Goal: Transaction & Acquisition: Purchase product/service

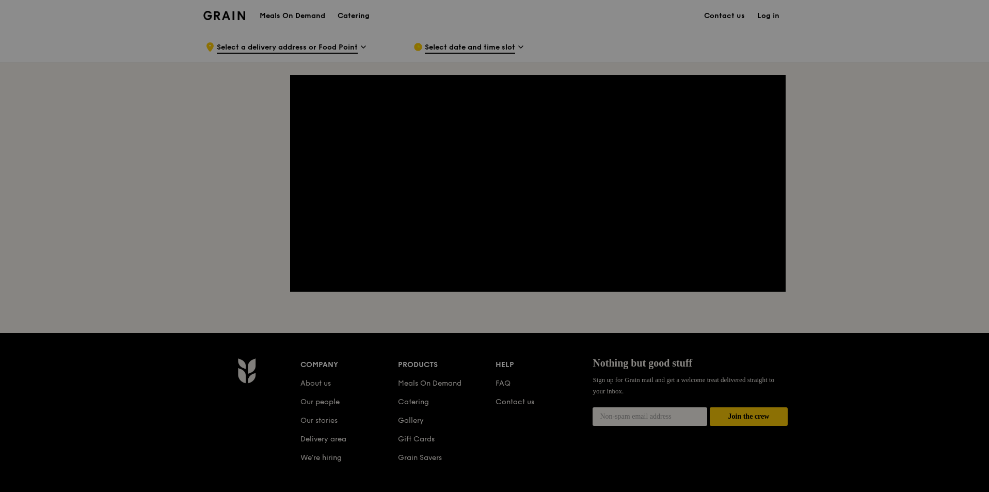
click at [862, 124] on div at bounding box center [494, 246] width 989 height 492
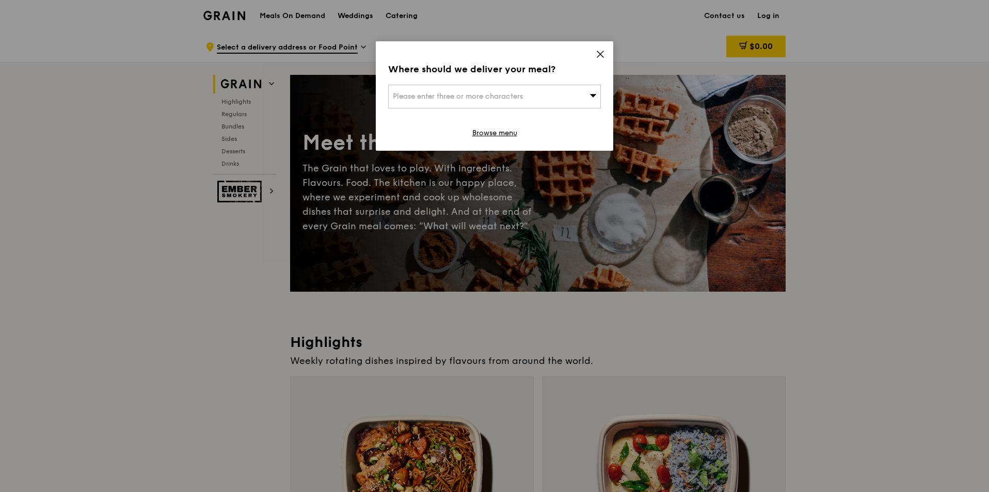
click at [567, 93] on div "Please enter three or more characters" at bounding box center [494, 97] width 213 height 24
click at [597, 51] on icon at bounding box center [600, 54] width 9 height 9
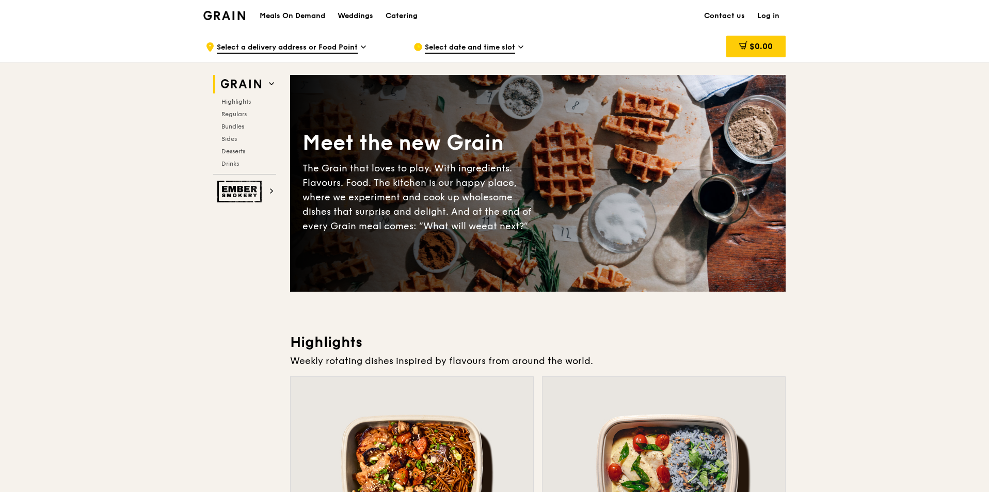
click at [362, 53] on span at bounding box center [363, 48] width 5 height 12
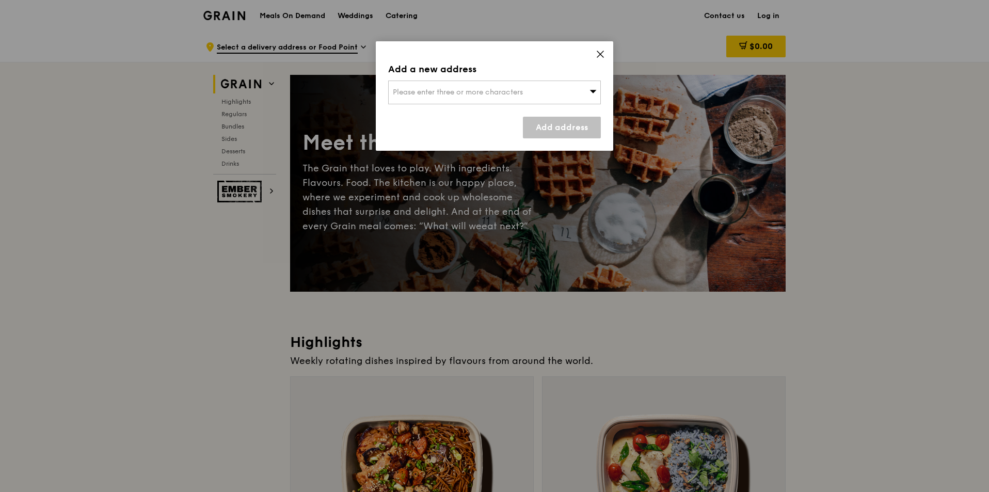
click at [423, 91] on span "Please enter three or more characters" at bounding box center [458, 92] width 130 height 9
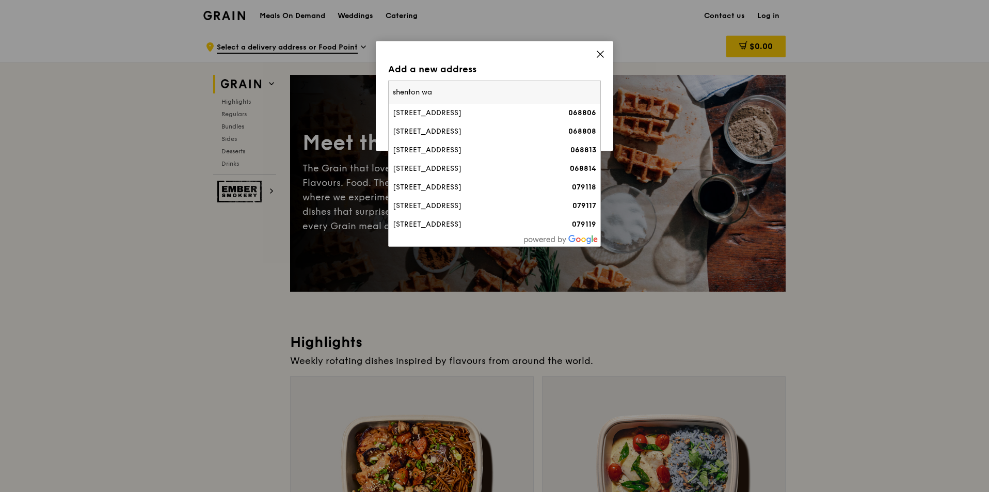
type input "shenton way"
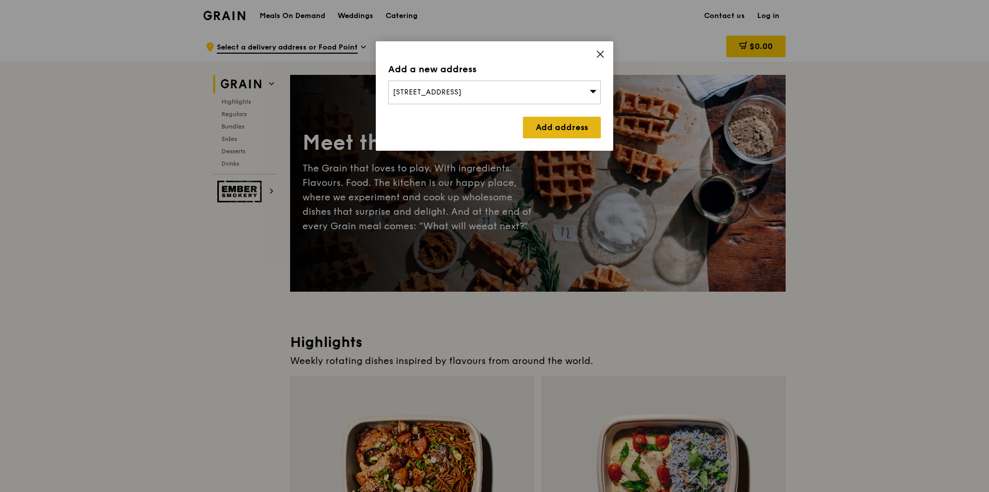
click at [575, 121] on link "Add address" at bounding box center [562, 128] width 78 height 22
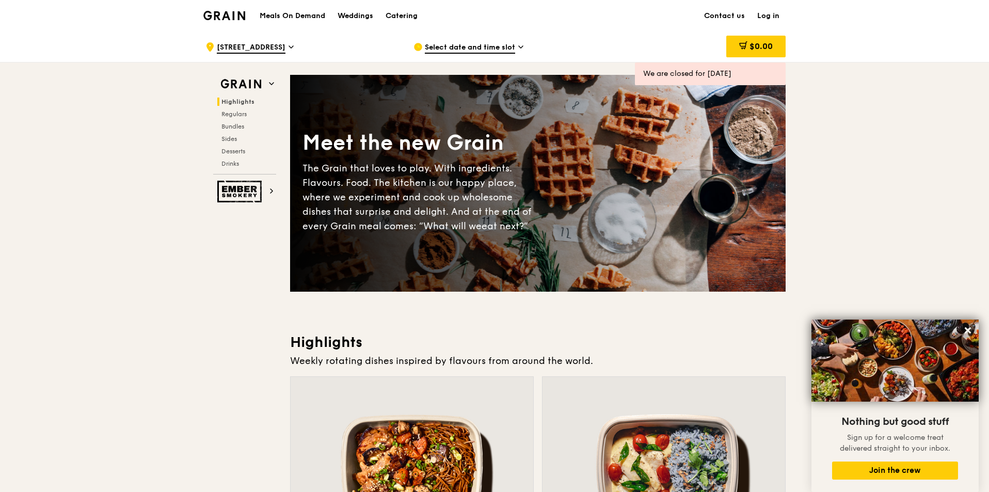
click at [507, 50] on span "Select date and time slot" at bounding box center [470, 47] width 90 height 11
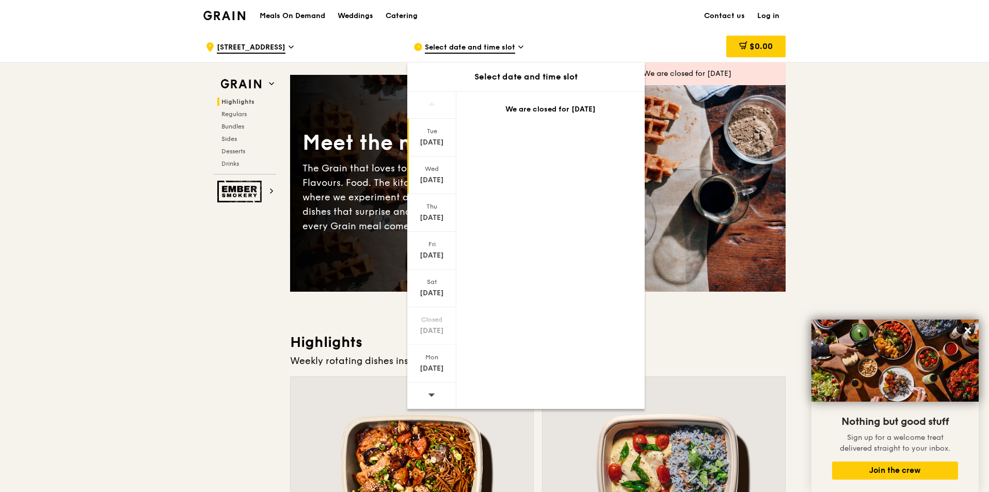
click at [429, 169] on div "Wed" at bounding box center [432, 169] width 46 height 8
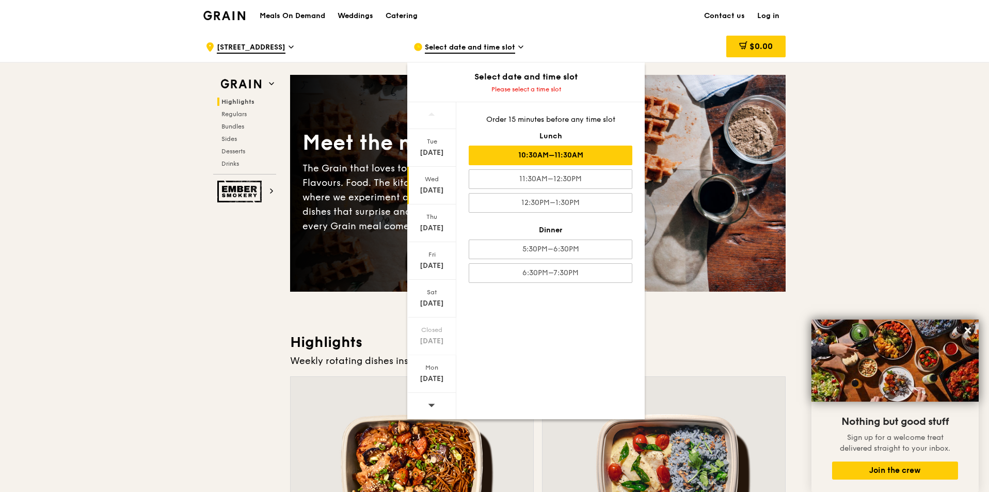
click at [592, 148] on div "10:30AM–11:30AM" at bounding box center [551, 156] width 164 height 20
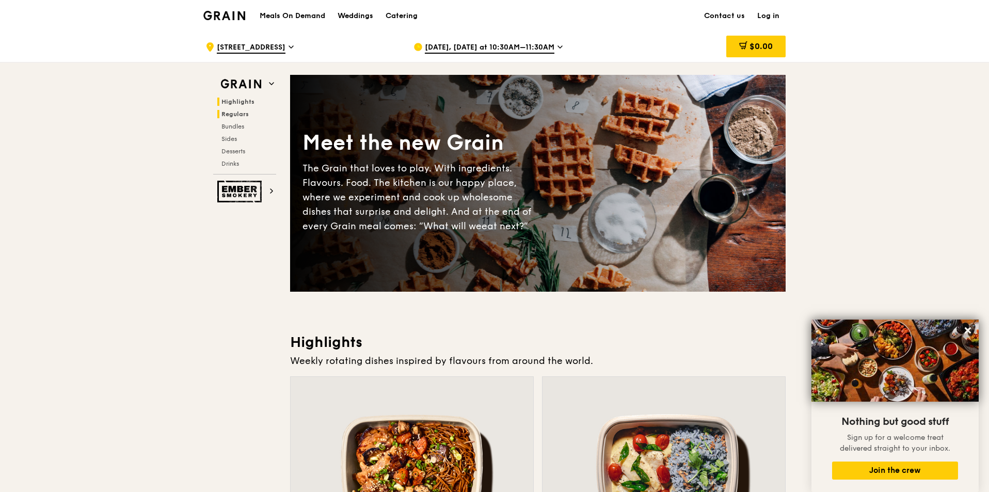
click at [242, 116] on span "Regulars" at bounding box center [235, 114] width 27 height 7
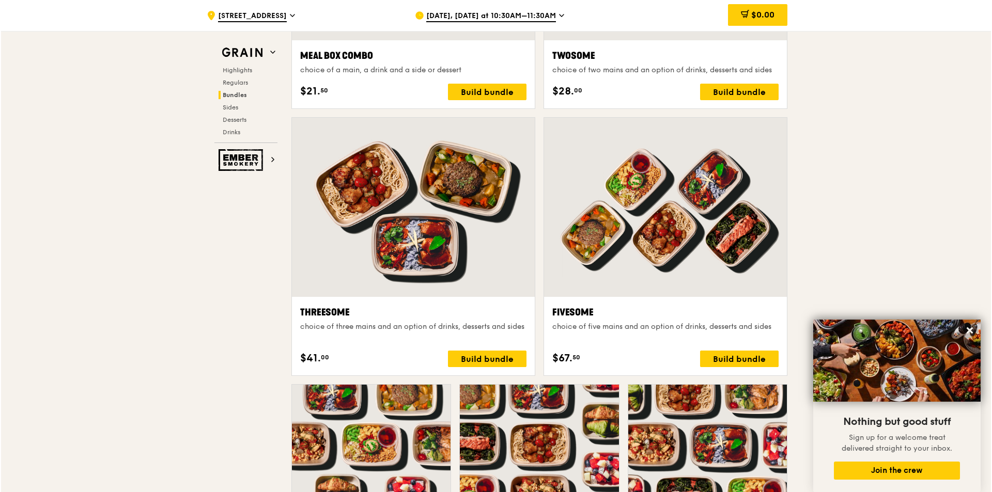
scroll to position [1702, 0]
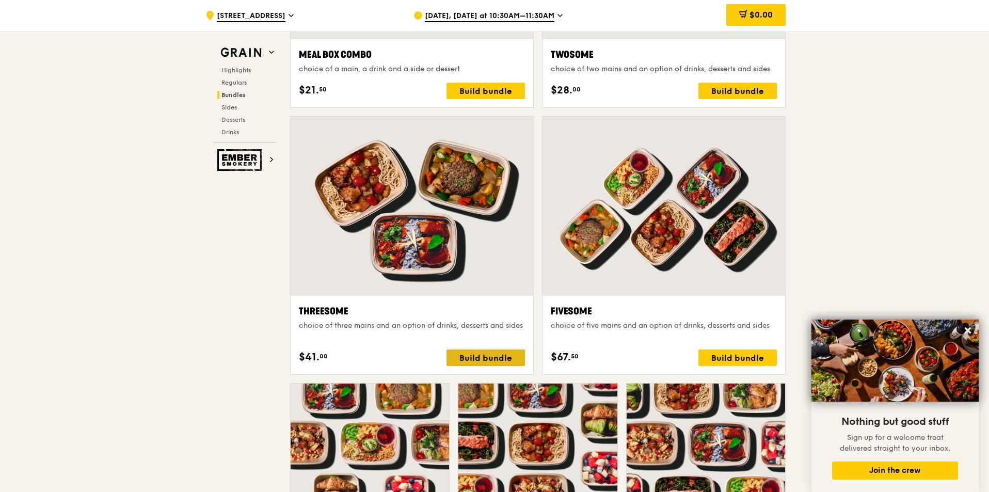
click at [481, 355] on div "Build bundle" at bounding box center [486, 358] width 78 height 17
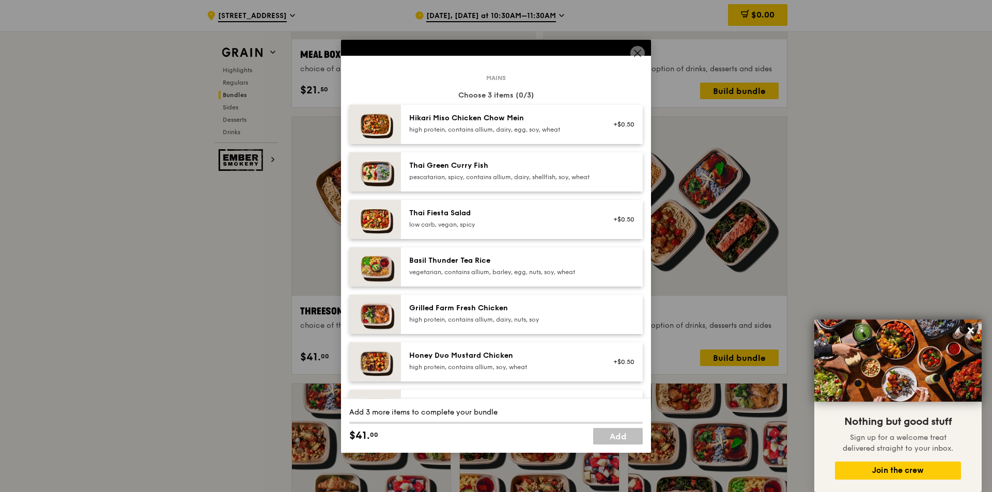
scroll to position [52, 0]
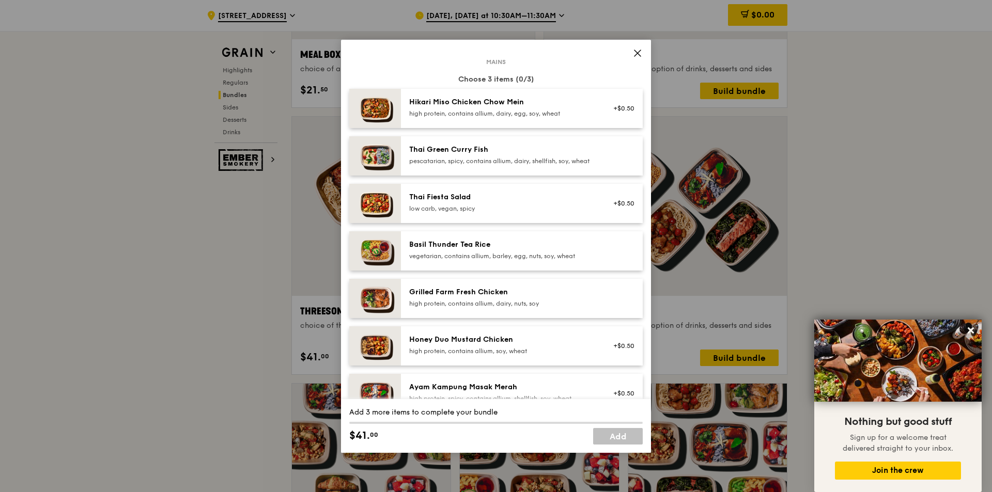
click at [563, 297] on div "Grilled Farm Fresh Chicken" at bounding box center [501, 292] width 185 height 10
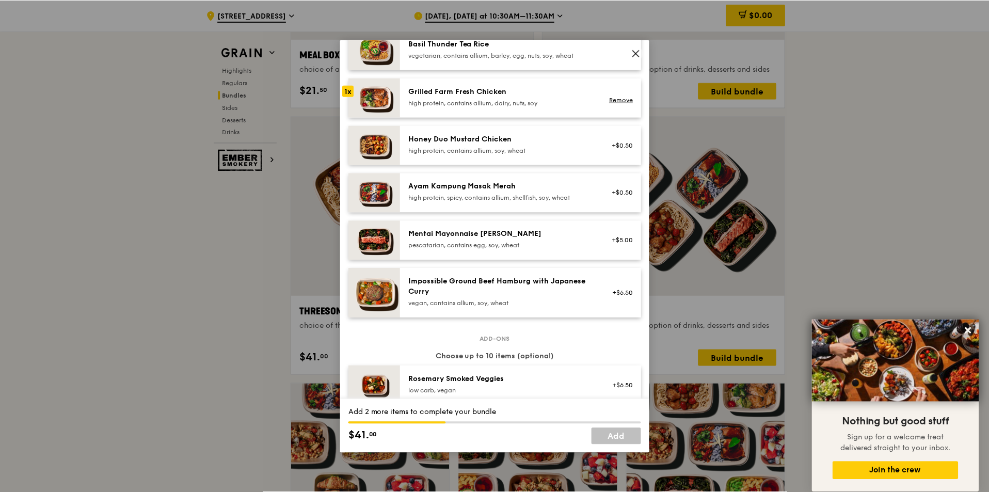
scroll to position [0, 0]
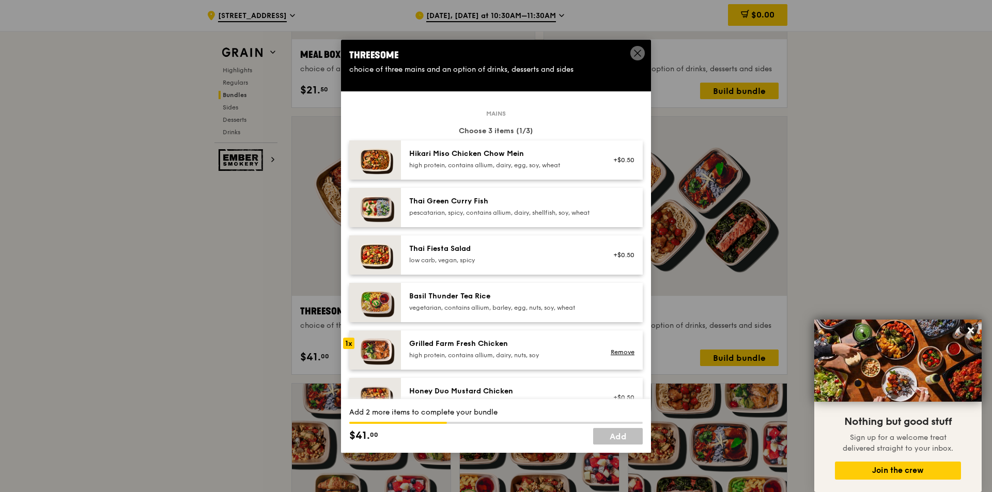
click at [535, 312] on div "vegetarian, contains allium, barley, egg, nuts, soy, wheat" at bounding box center [501, 308] width 185 height 8
click at [557, 206] on div "Thai Green Curry Fish" at bounding box center [501, 201] width 185 height 10
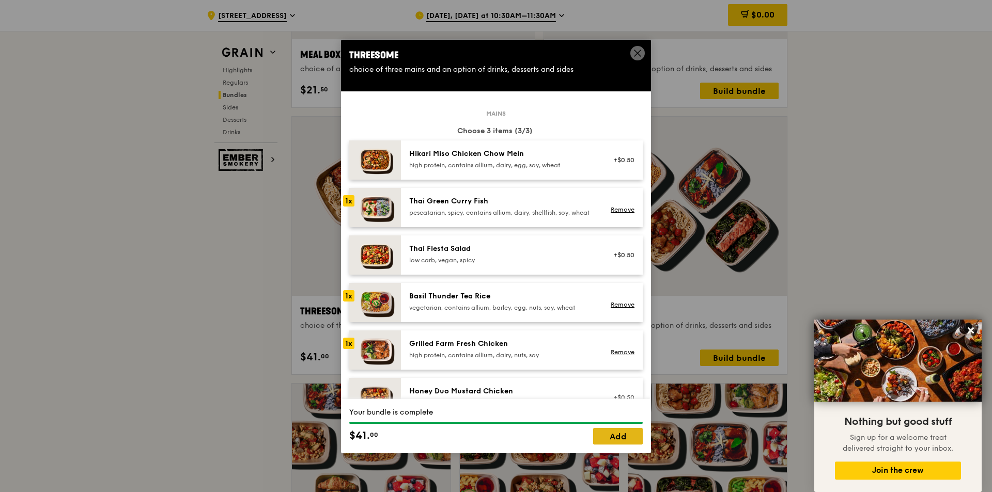
click at [622, 439] on link "Add" at bounding box center [618, 436] width 50 height 17
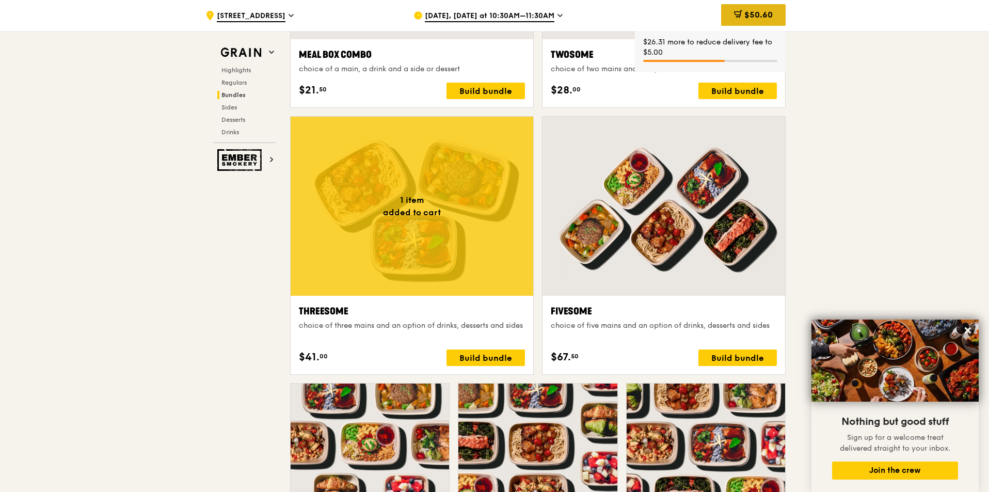
click at [750, 18] on span "$50.60" at bounding box center [759, 15] width 28 height 10
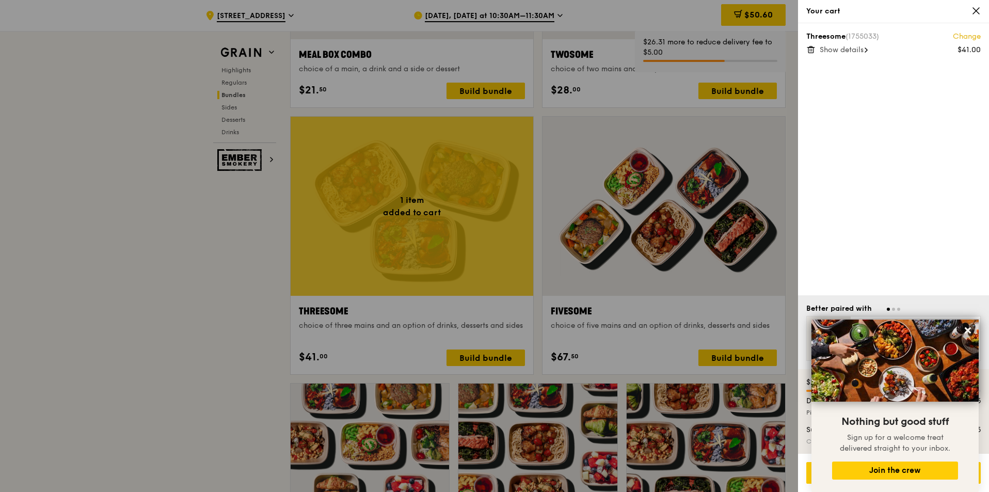
click at [857, 52] on span "Show details" at bounding box center [842, 49] width 44 height 9
click at [969, 326] on icon at bounding box center [968, 330] width 9 height 9
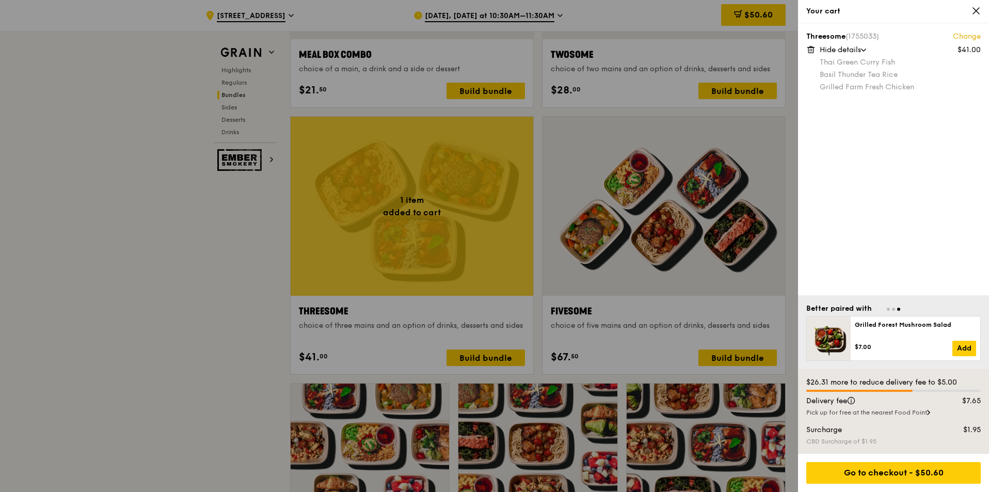
click at [935, 411] on div "Pick up for free at the nearest Food Point" at bounding box center [894, 412] width 175 height 8
click at [932, 411] on icon at bounding box center [930, 411] width 4 height 2
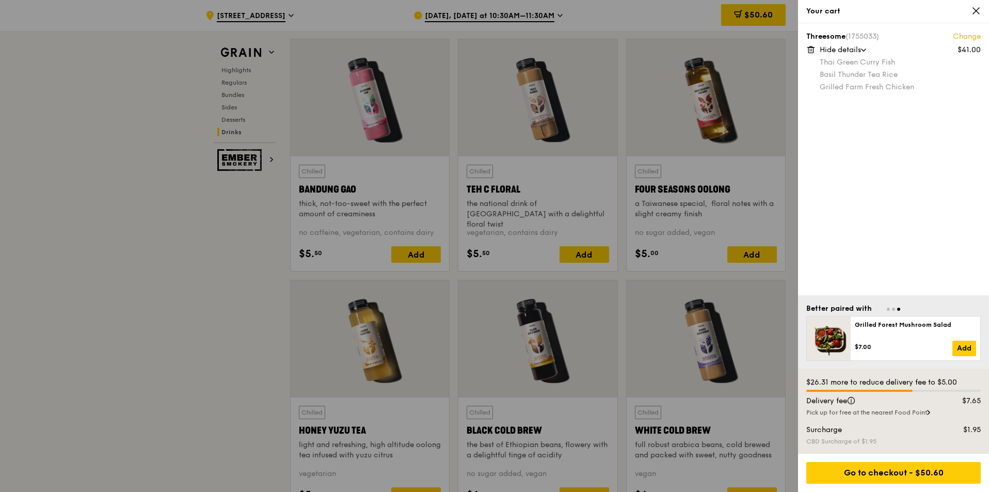
scroll to position [3716, 0]
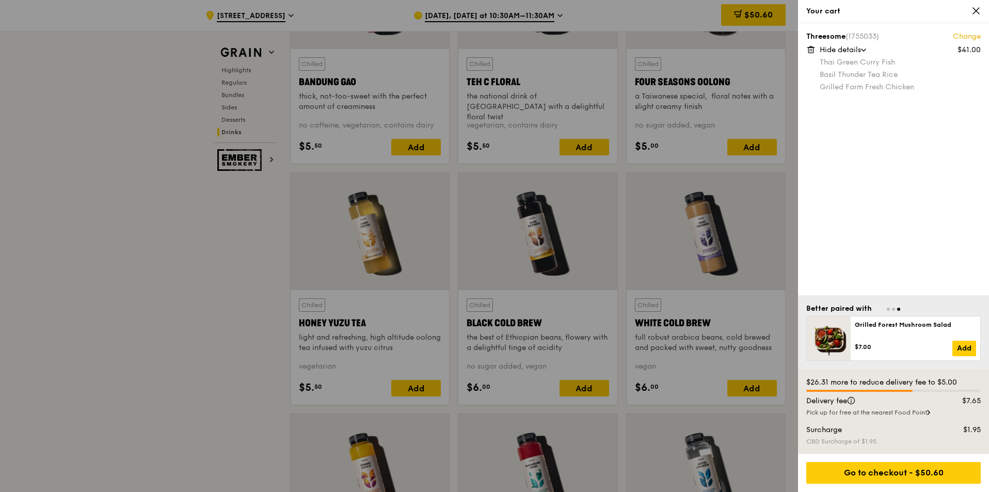
click at [876, 405] on div "Delivery fee" at bounding box center [870, 401] width 140 height 10
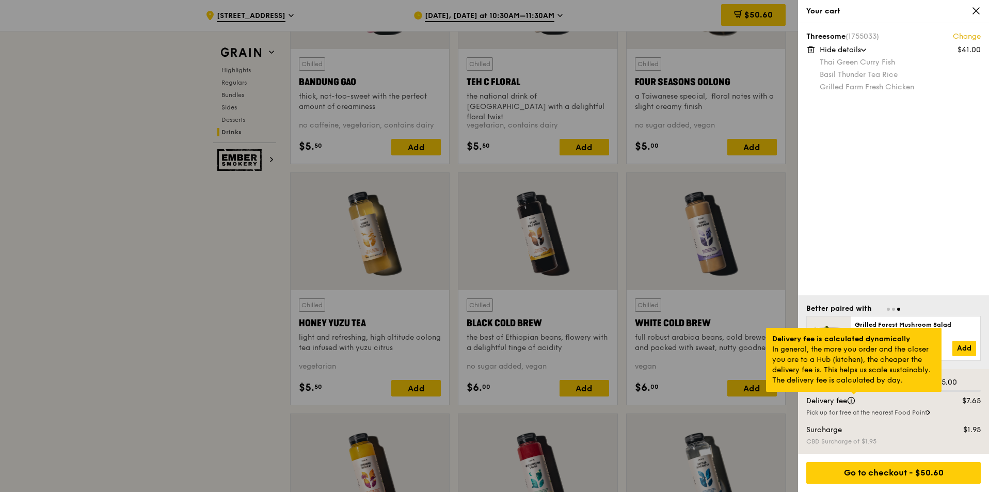
click at [852, 395] on div at bounding box center [854, 393] width 5 height 3
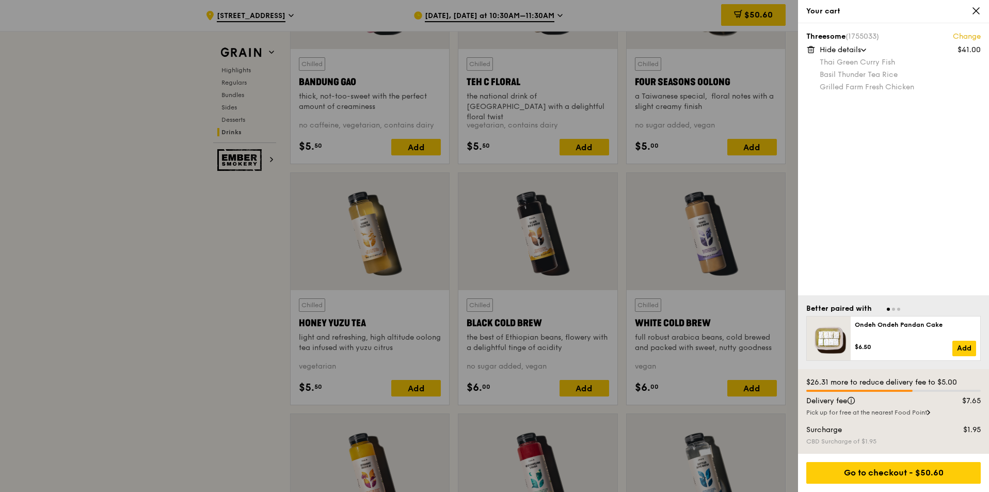
click at [854, 422] on div "$26.31 more to reduce delivery fee to $5.00 Delivery fee $7.65 Pick up for free…" at bounding box center [893, 411] width 191 height 85
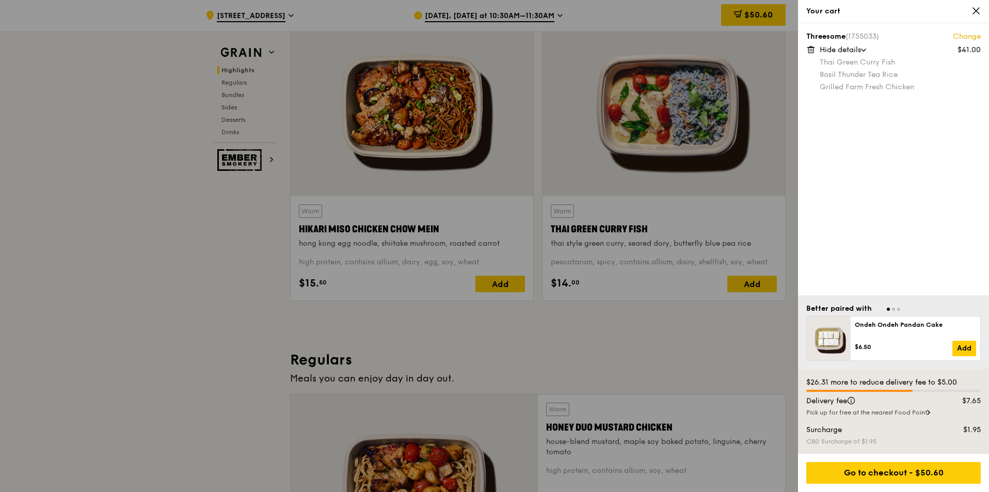
scroll to position [0, 0]
